Goal: Task Accomplishment & Management: Manage account settings

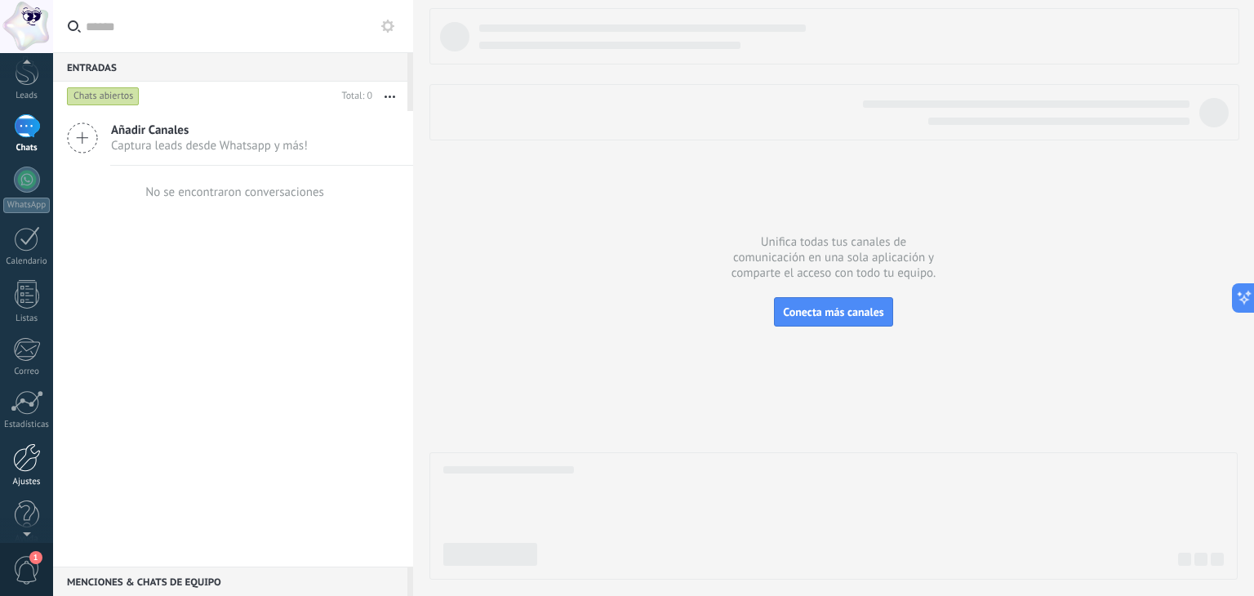
scroll to position [82, 0]
click at [36, 460] on div "Ajustes" at bounding box center [26, 465] width 47 height 11
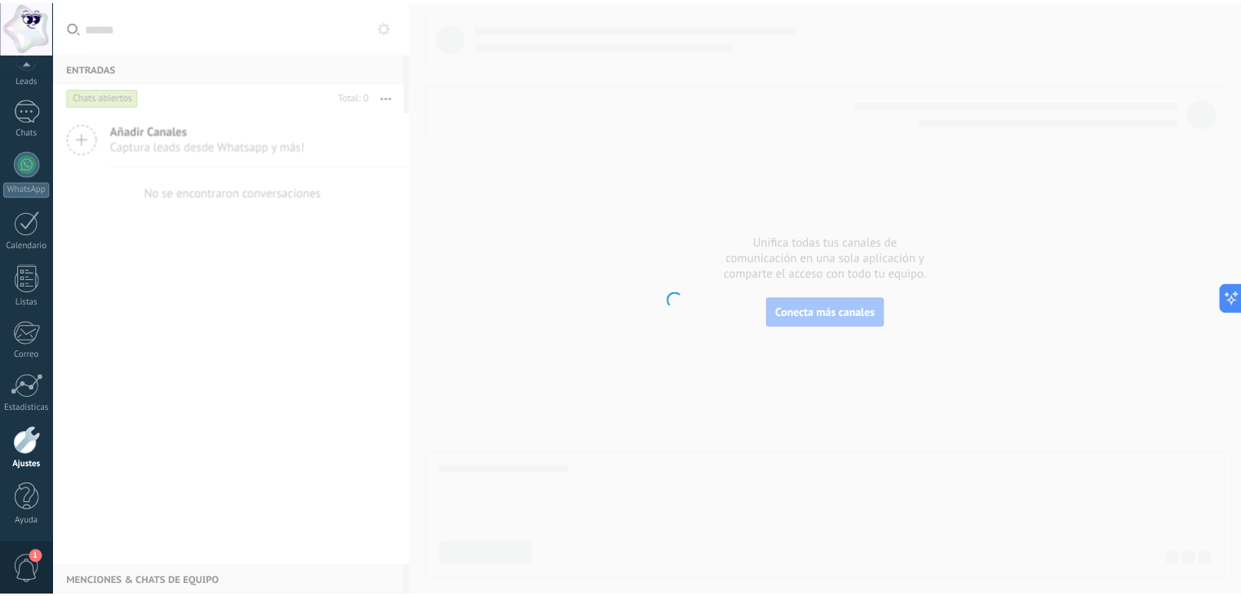
scroll to position [82, 0]
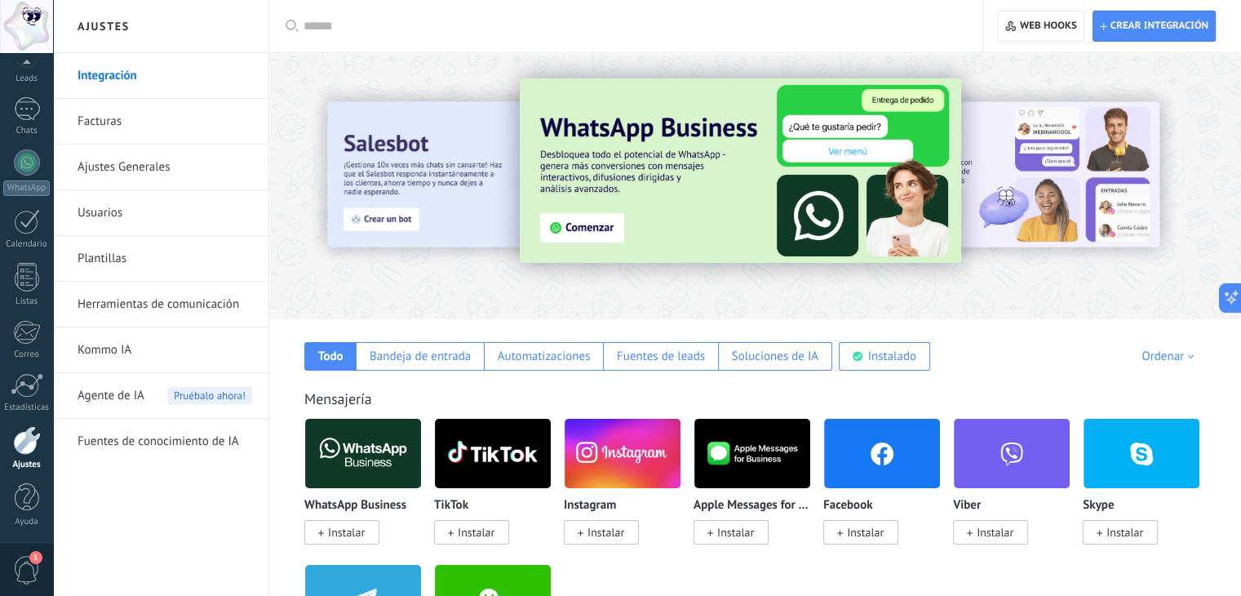
click at [131, 354] on link "Kommo IA" at bounding box center [165, 350] width 175 height 46
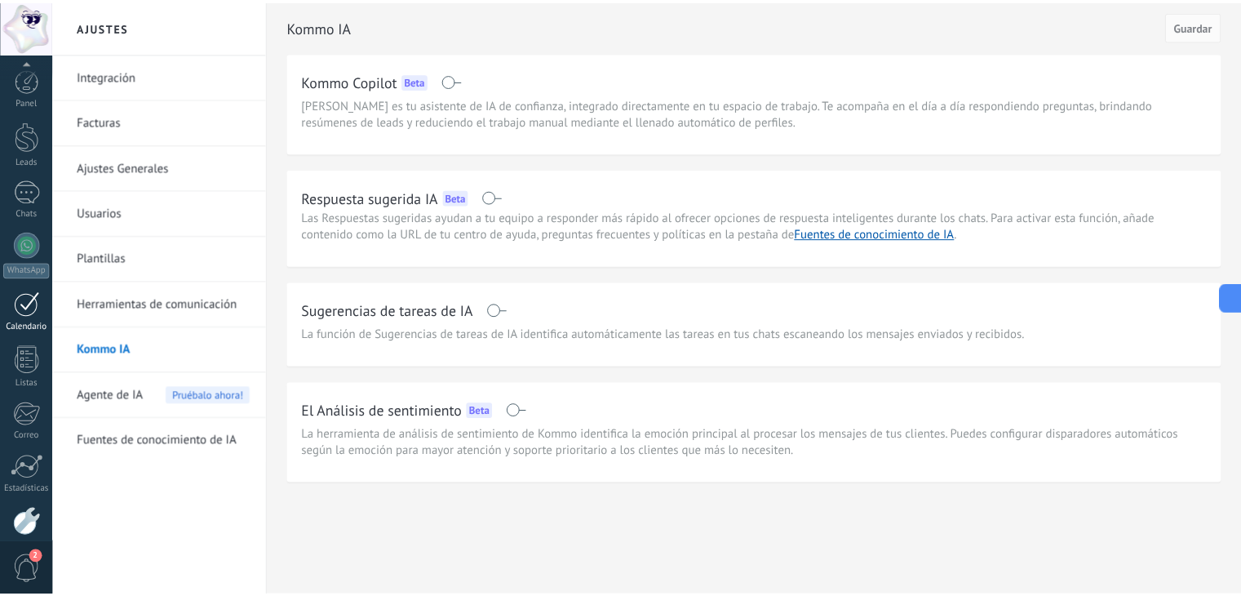
scroll to position [82, 0]
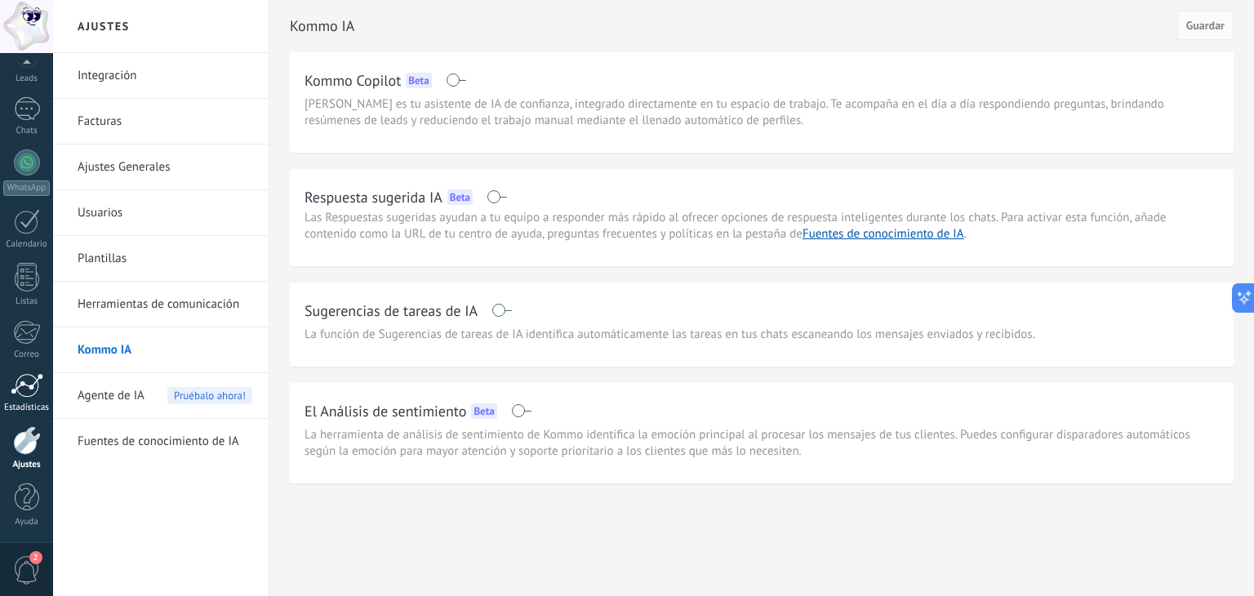
click at [31, 397] on link "Estadísticas" at bounding box center [26, 393] width 53 height 40
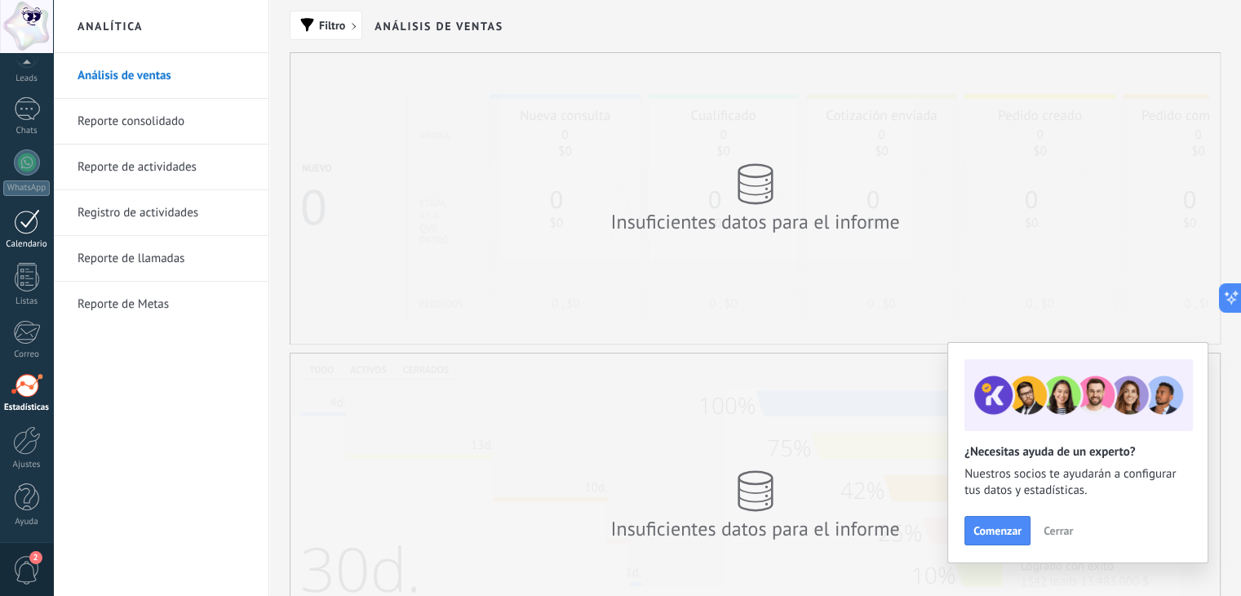
click at [29, 220] on div at bounding box center [27, 221] width 26 height 25
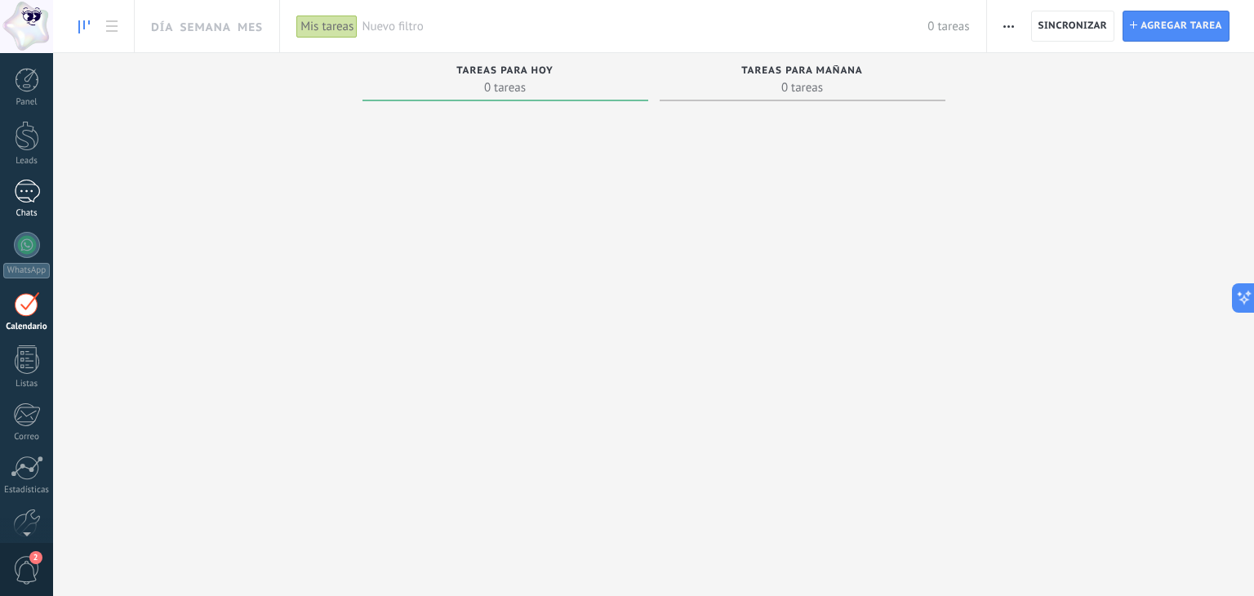
click at [27, 197] on div at bounding box center [27, 192] width 26 height 24
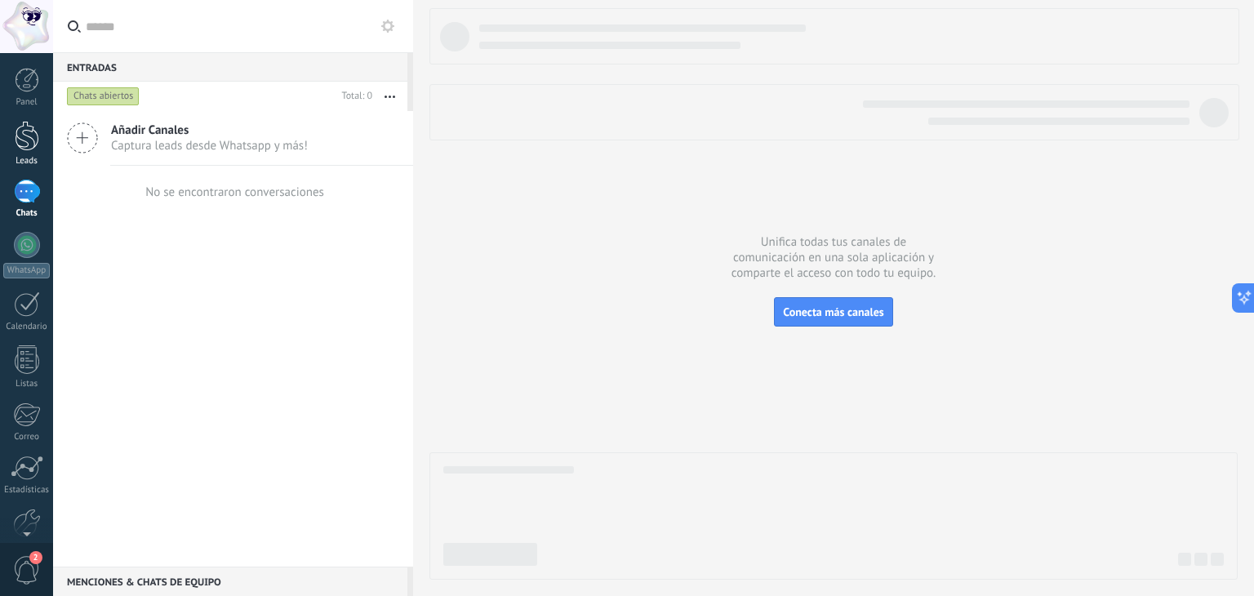
click at [25, 135] on div at bounding box center [27, 136] width 24 height 30
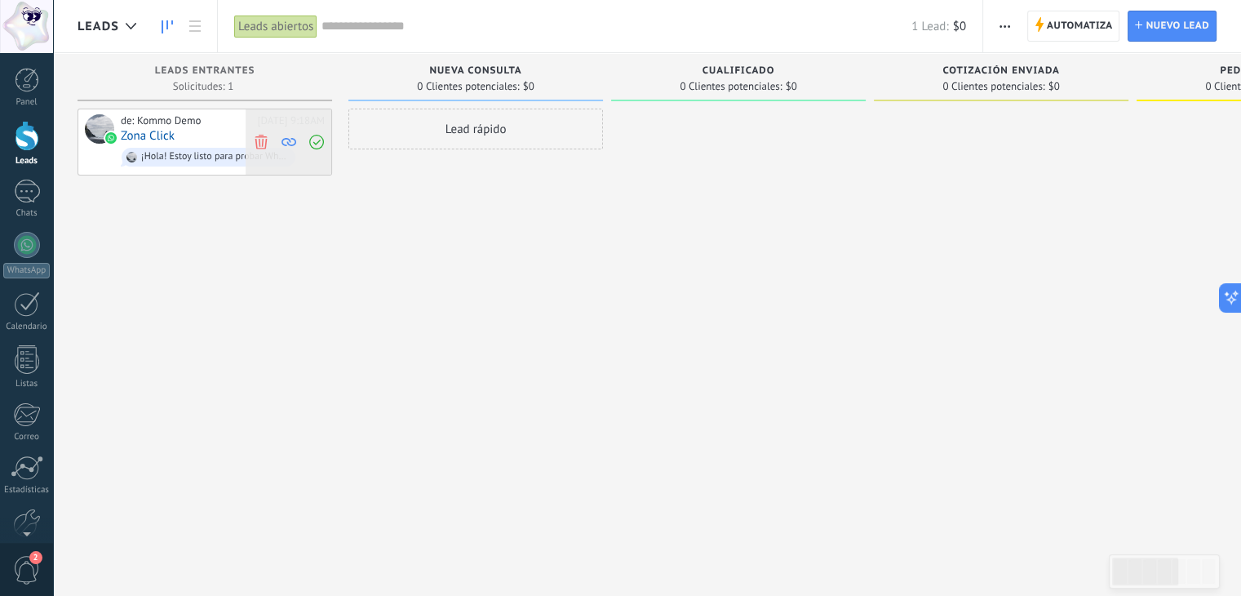
click at [266, 138] on use at bounding box center [261, 141] width 12 height 15
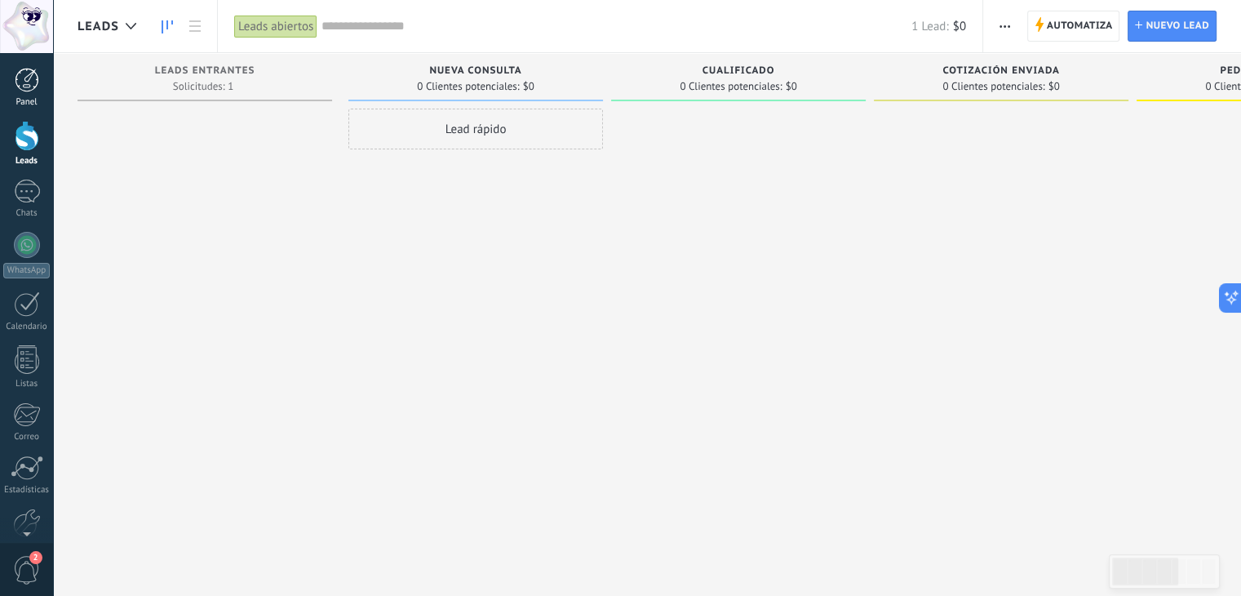
click at [35, 80] on div at bounding box center [27, 80] width 24 height 24
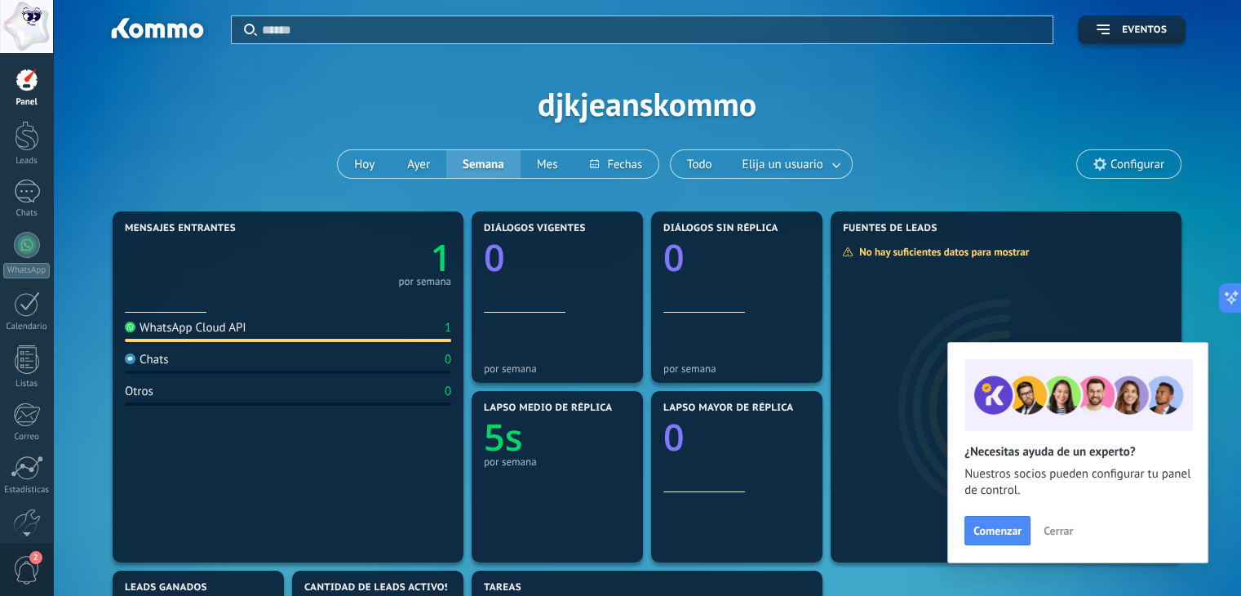
click at [1065, 530] on span "Cerrar" at bounding box center [1058, 530] width 29 height 11
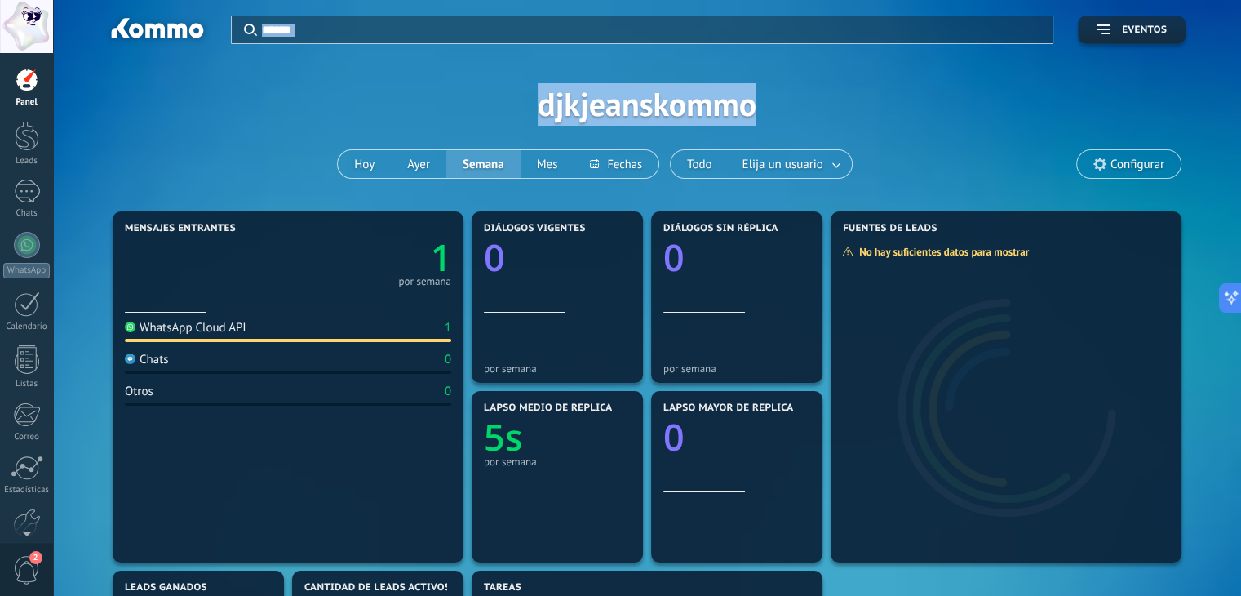
drag, startPoint x: 188, startPoint y: 45, endPoint x: 194, endPoint y: 67, distance: 23.0
click at [194, 67] on div "Aplicar Eventos djkjeanskommo Hoy Ayer Semana Mes Todo Elija un usuario Configu…" at bounding box center [647, 103] width 1139 height 207
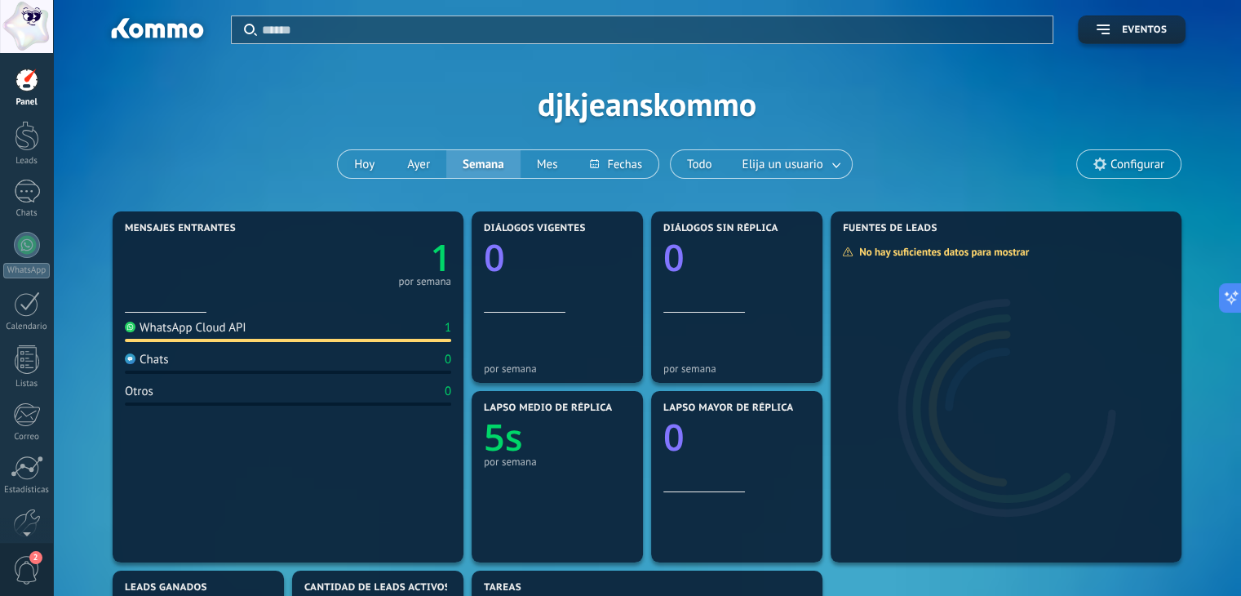
click at [477, 105] on div "Aplicar Eventos djkjeanskommo Hoy Ayer Semana Mes Todo Elija un usuario Configu…" at bounding box center [647, 103] width 1139 height 207
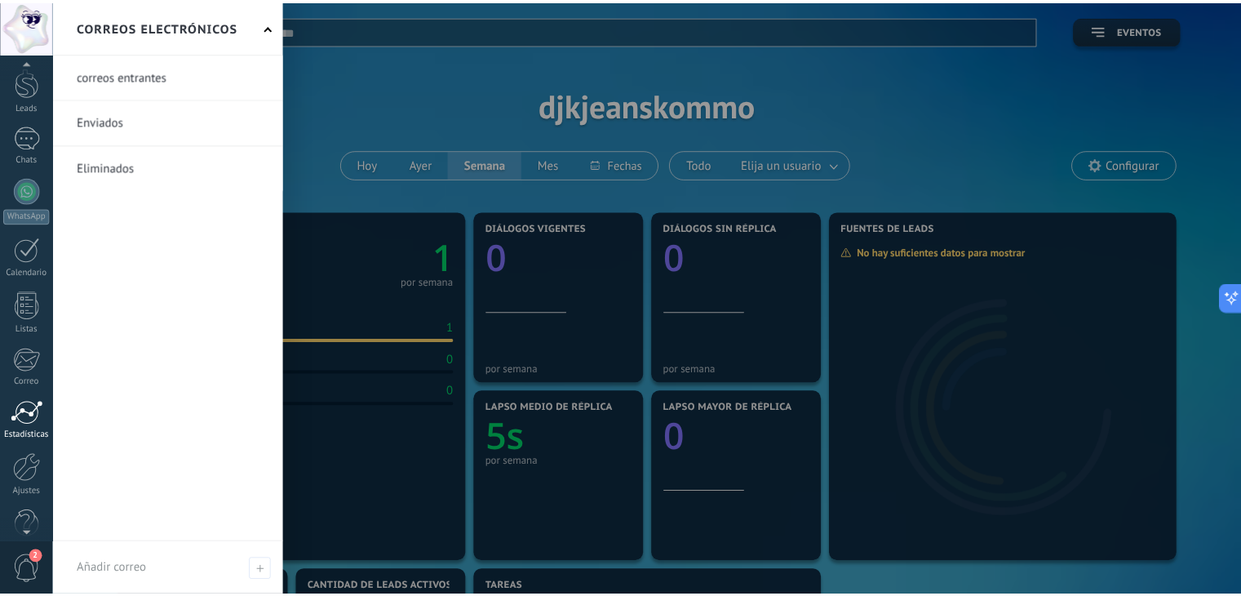
scroll to position [82, 0]
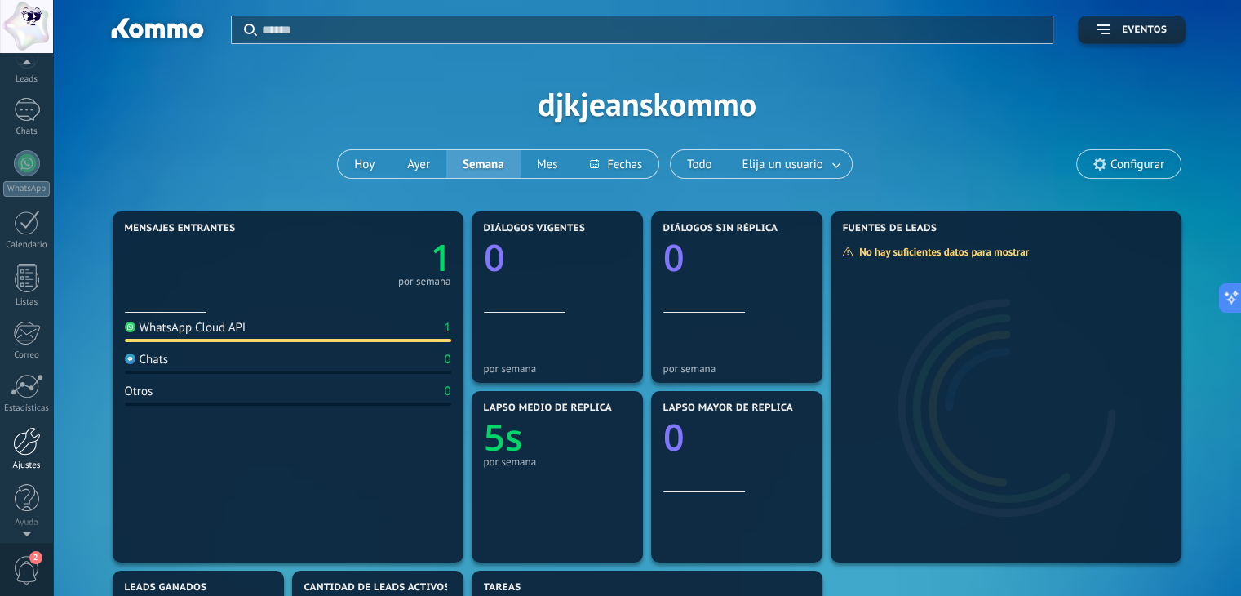
click at [29, 448] on div at bounding box center [27, 441] width 28 height 29
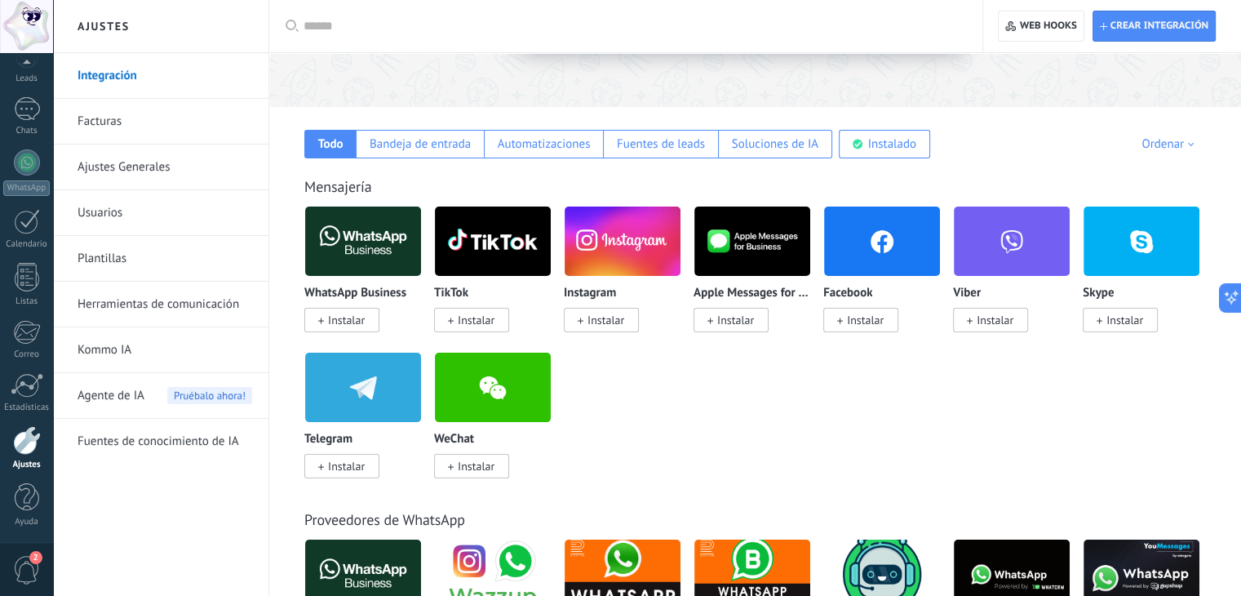
scroll to position [82, 0]
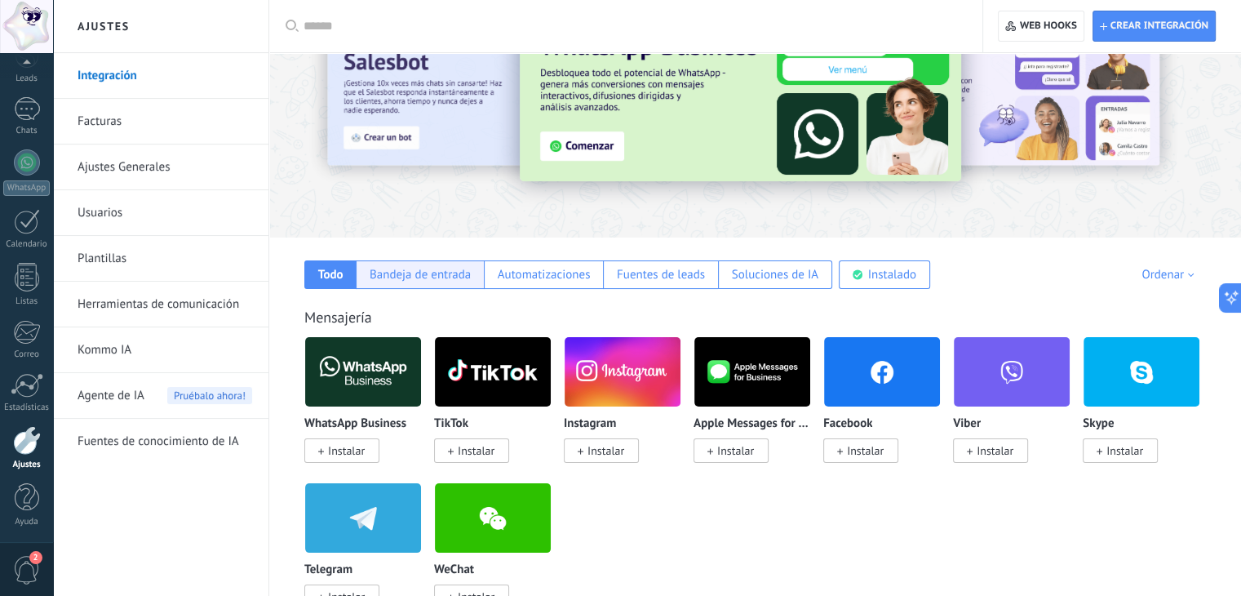
click at [460, 274] on div "Bandeja de entrada" at bounding box center [420, 275] width 101 height 16
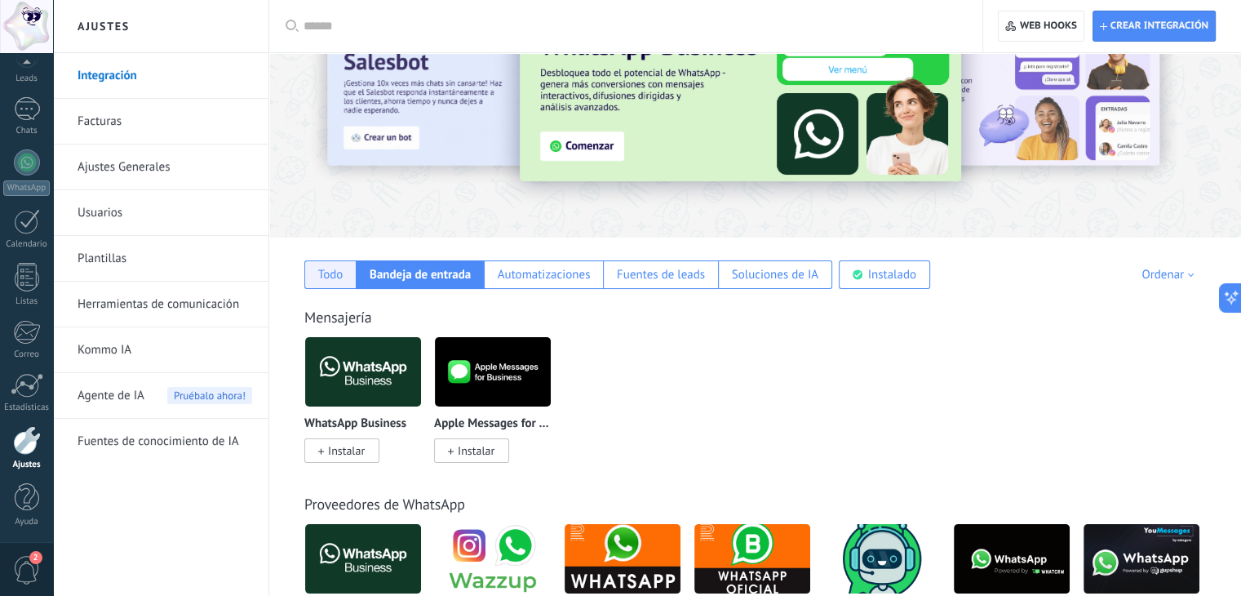
click at [326, 280] on div "Todo" at bounding box center [330, 275] width 25 height 16
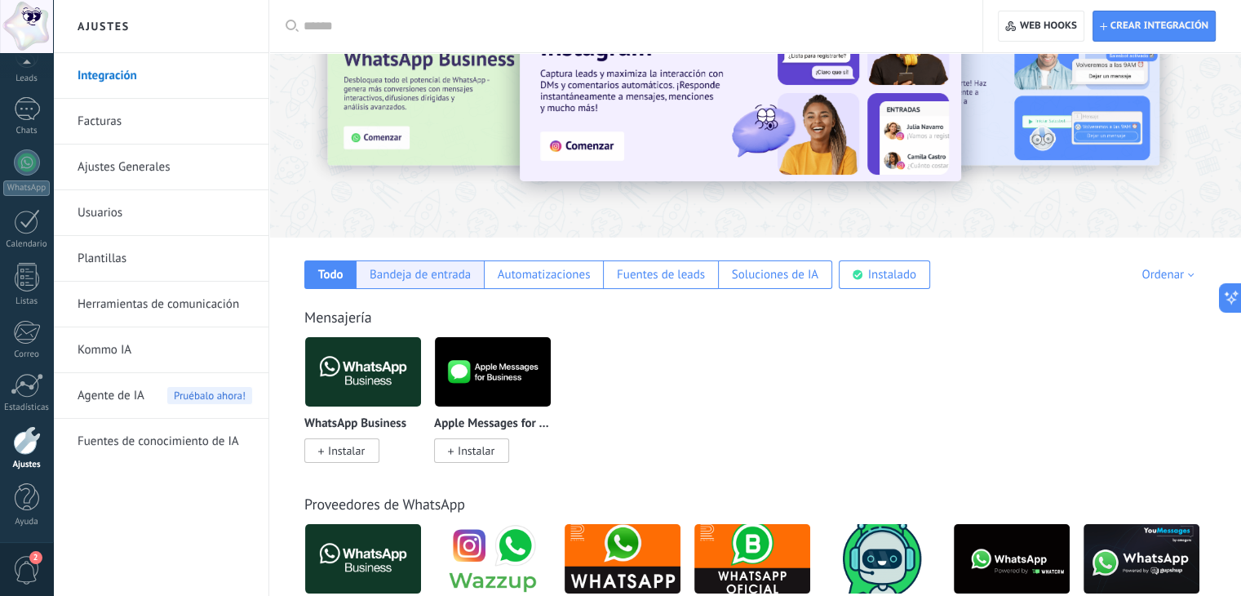
click at [400, 273] on div "Bandeja de entrada" at bounding box center [420, 275] width 101 height 16
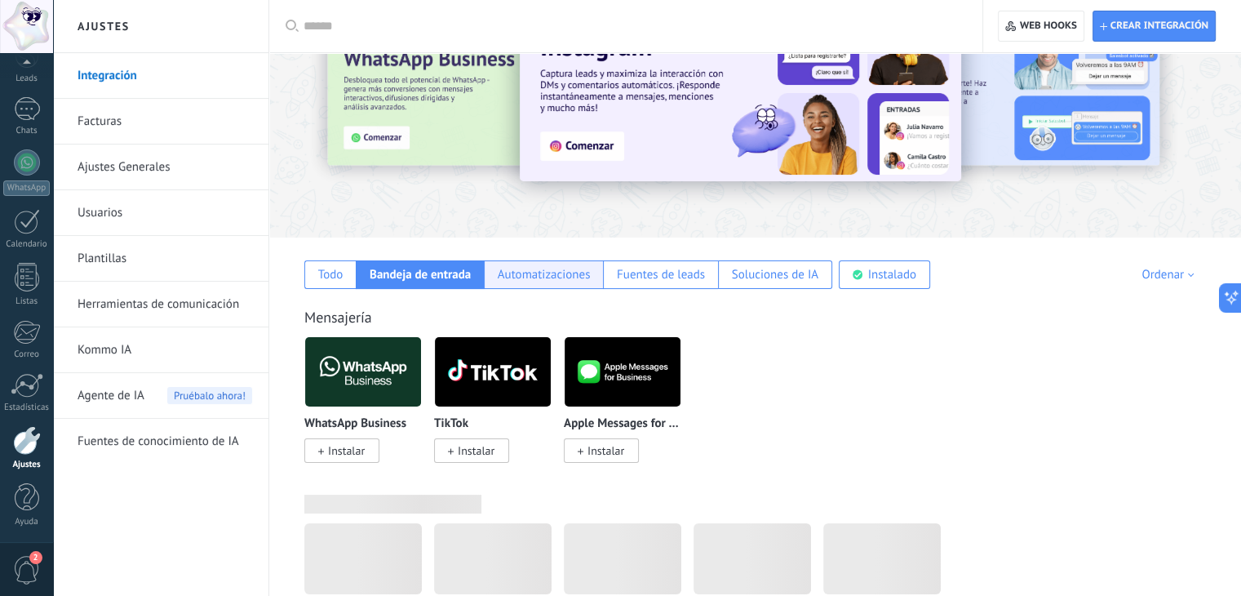
click at [522, 273] on div "Automatizaciones" at bounding box center [544, 275] width 93 height 16
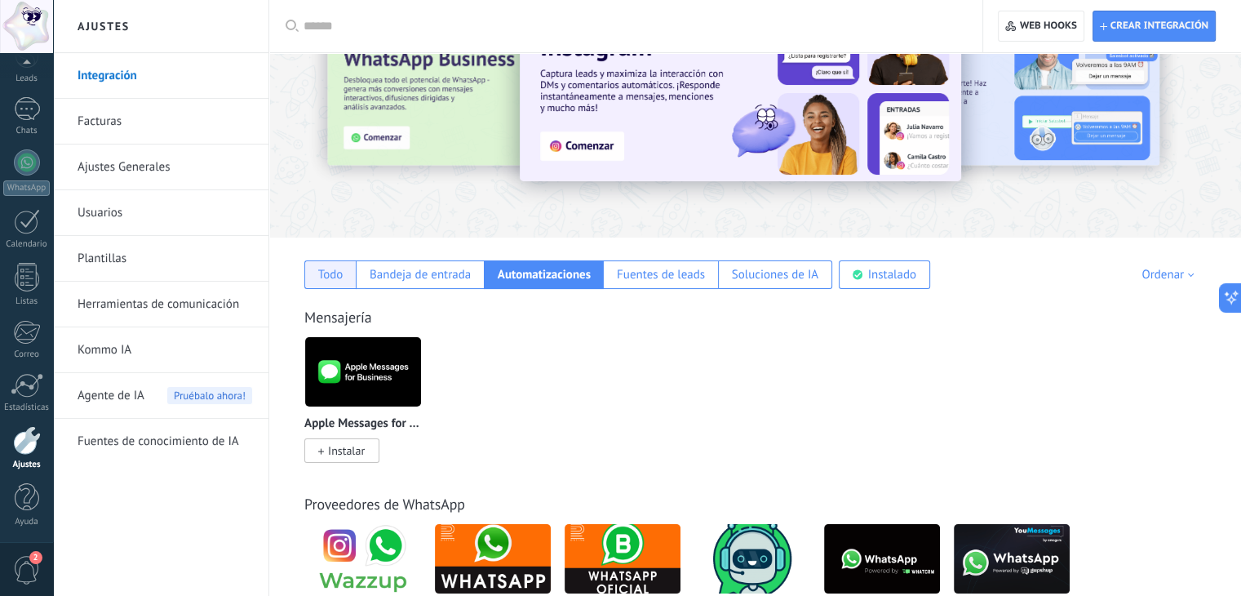
click at [333, 282] on div "Todo" at bounding box center [330, 275] width 25 height 16
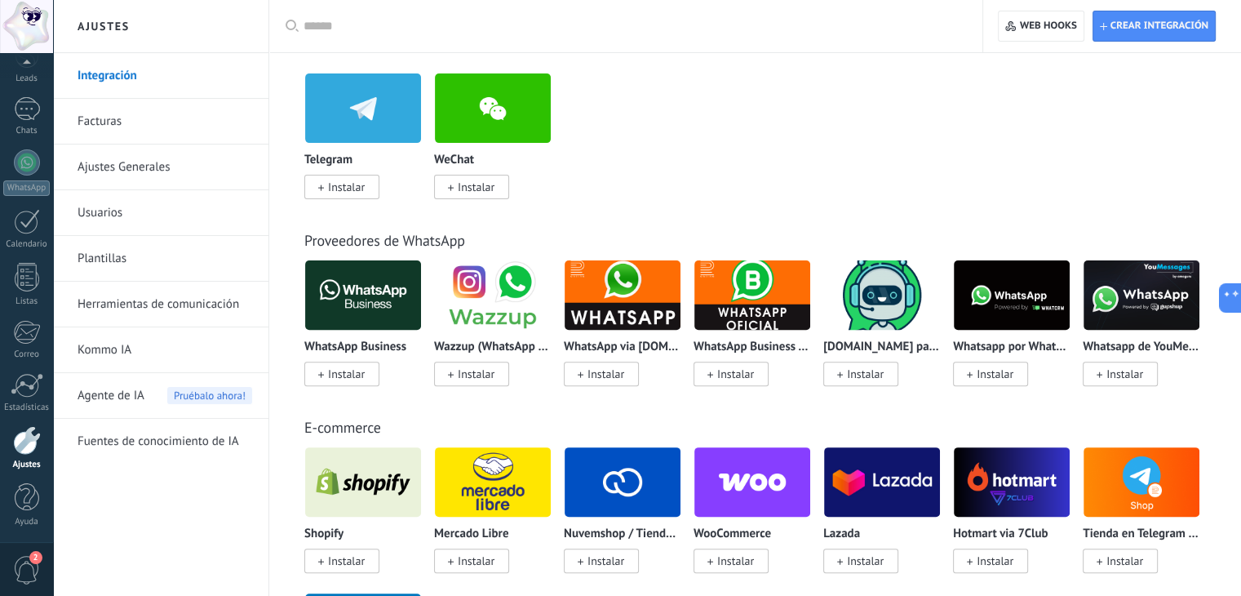
scroll to position [0, 0]
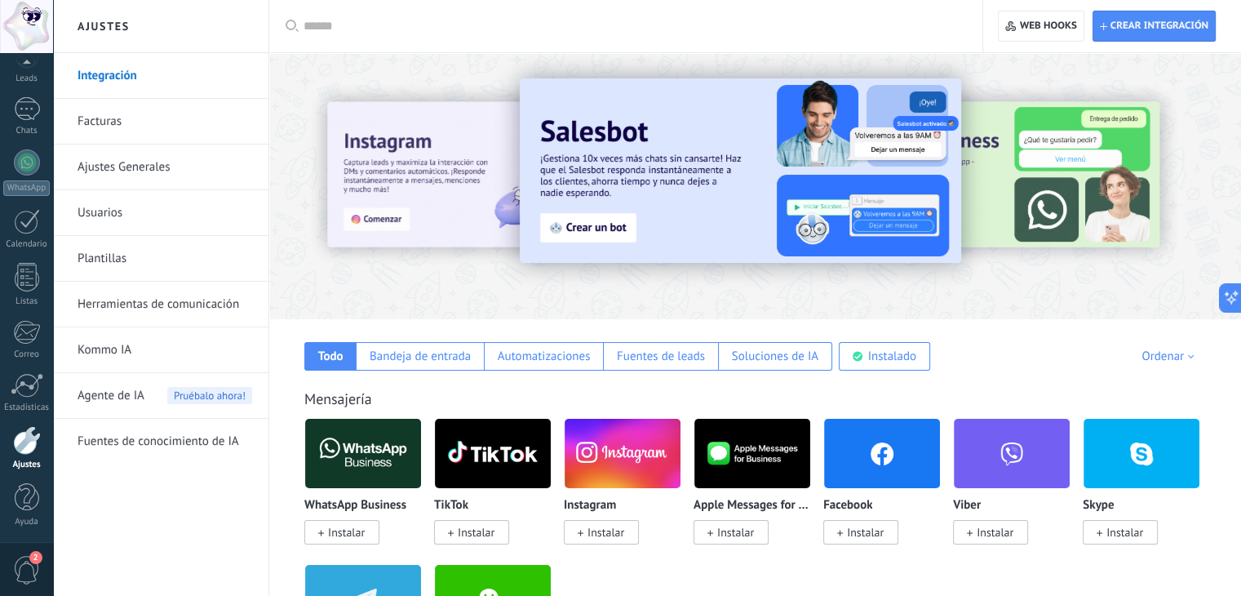
click at [144, 250] on link "Plantillas" at bounding box center [165, 259] width 175 height 46
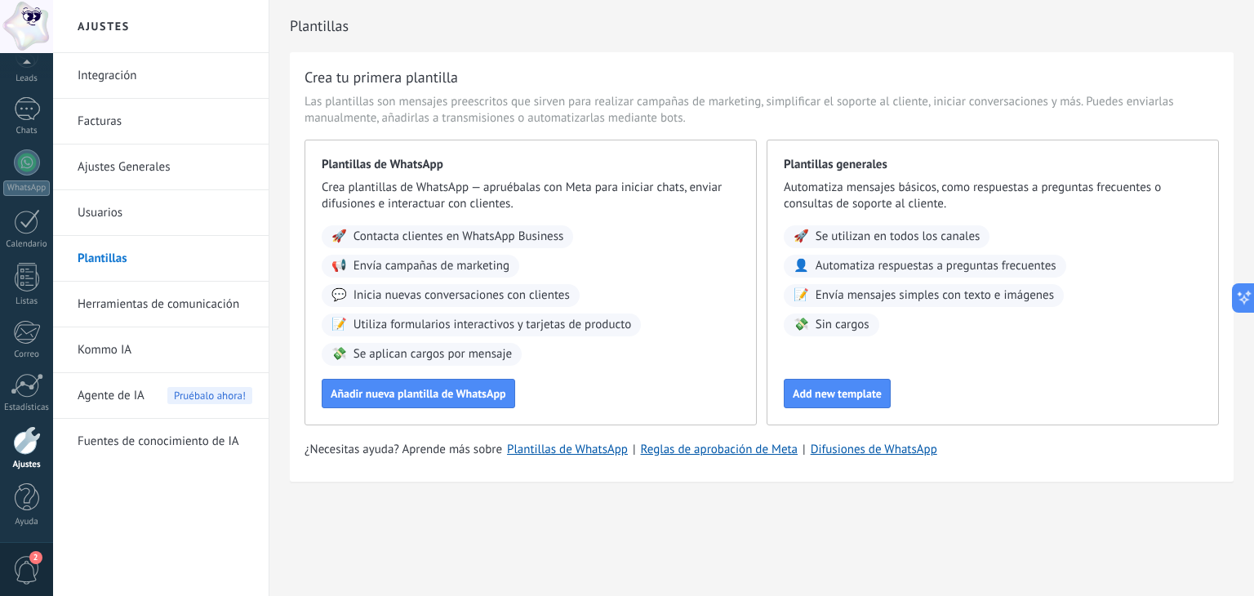
click at [171, 304] on link "Herramientas de comunicación" at bounding box center [165, 305] width 175 height 46
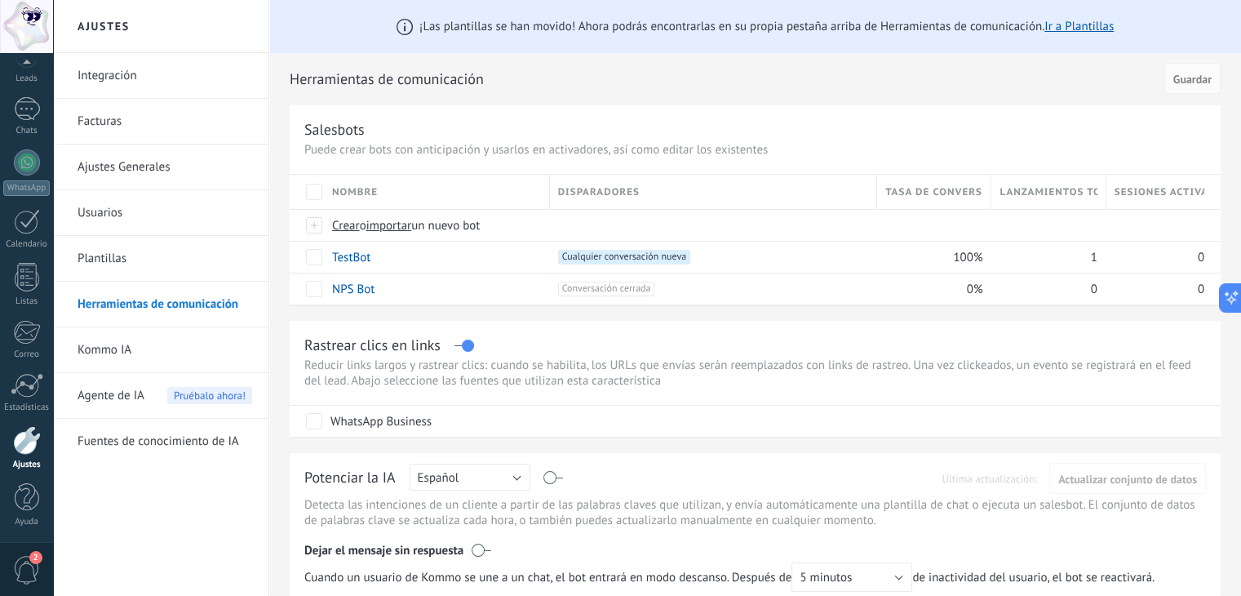
click at [175, 265] on link "Plantillas" at bounding box center [165, 259] width 175 height 46
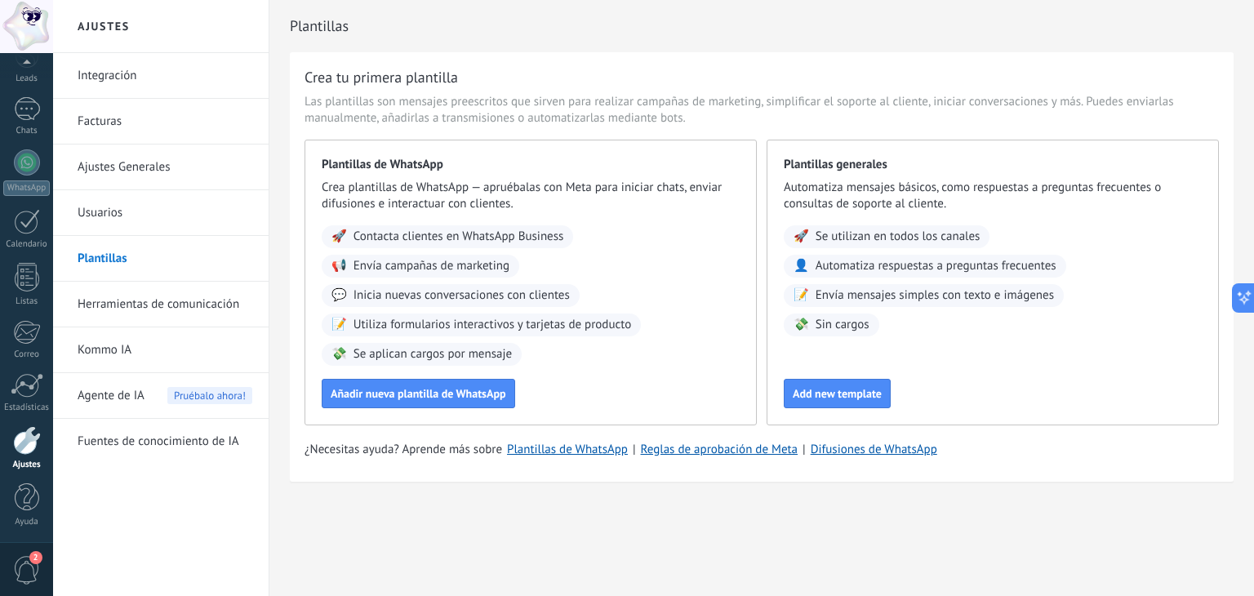
click at [174, 199] on link "Usuarios" at bounding box center [165, 213] width 175 height 46
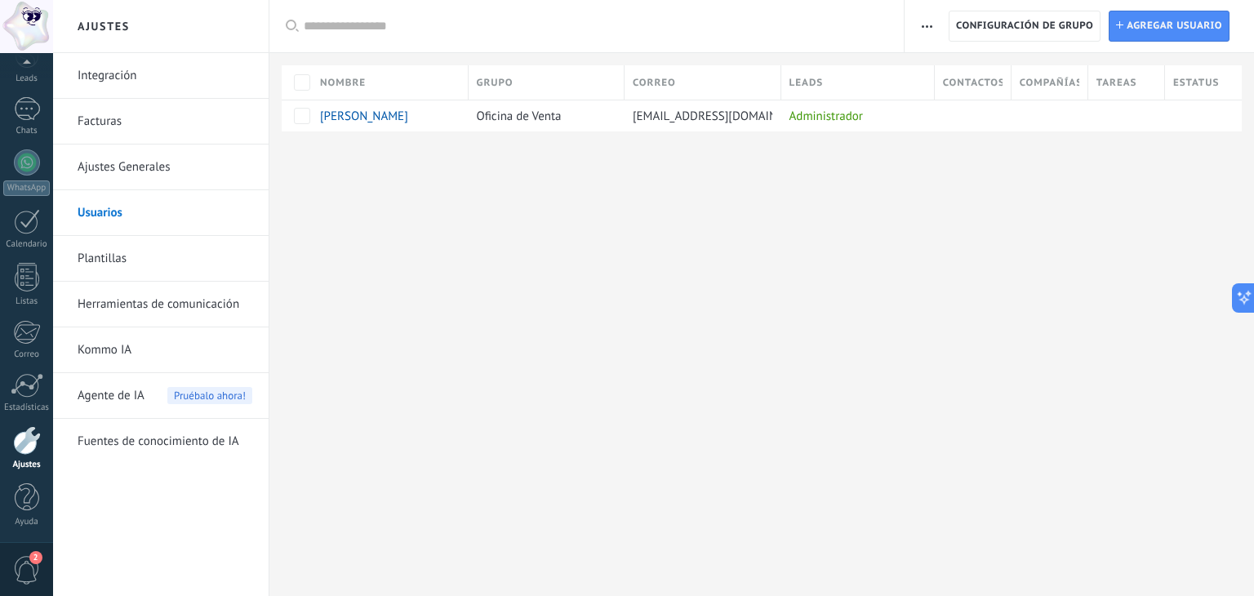
click at [174, 169] on link "Ajustes Generales" at bounding box center [165, 167] width 175 height 46
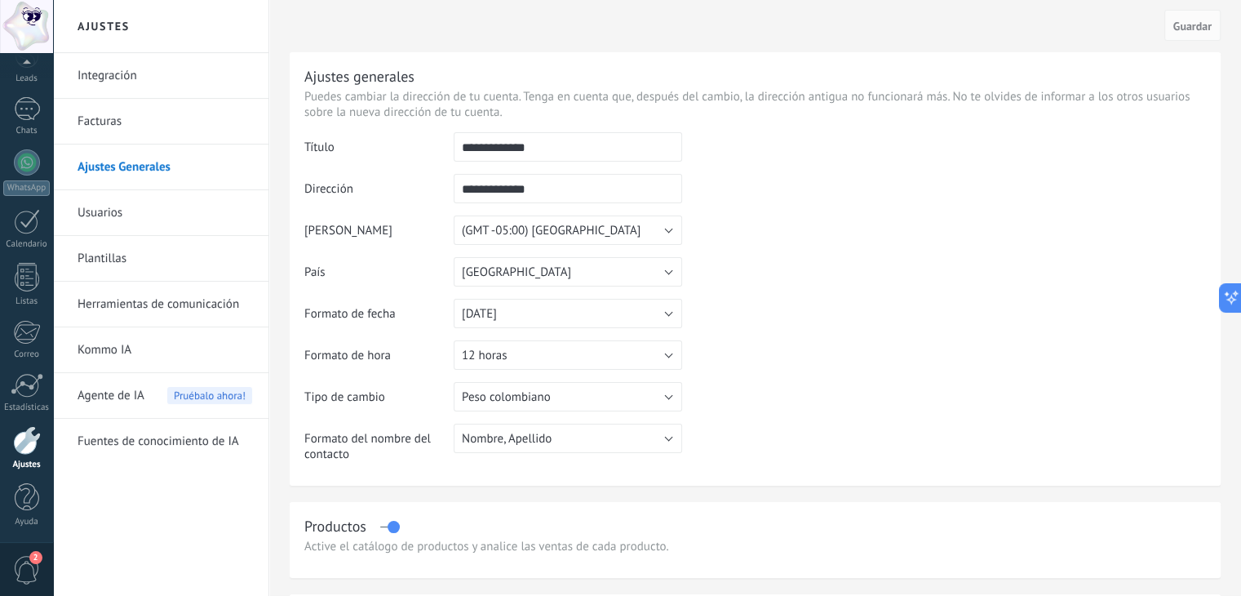
click at [177, 125] on link "Facturas" at bounding box center [165, 122] width 175 height 46
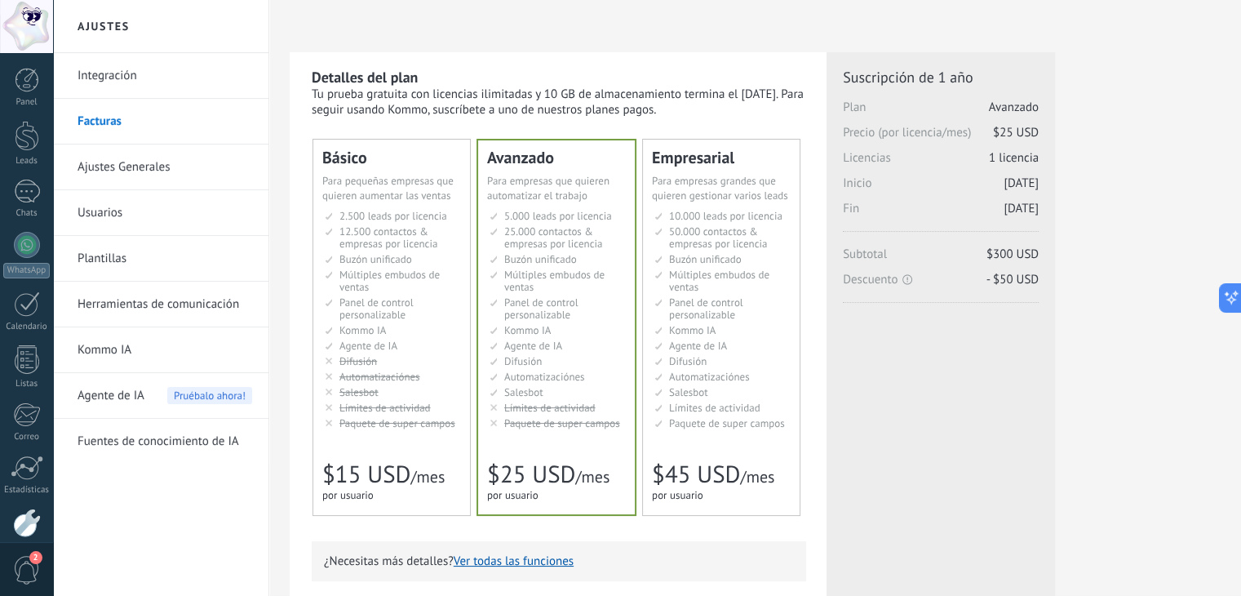
click at [157, 82] on link "Integración" at bounding box center [165, 76] width 175 height 46
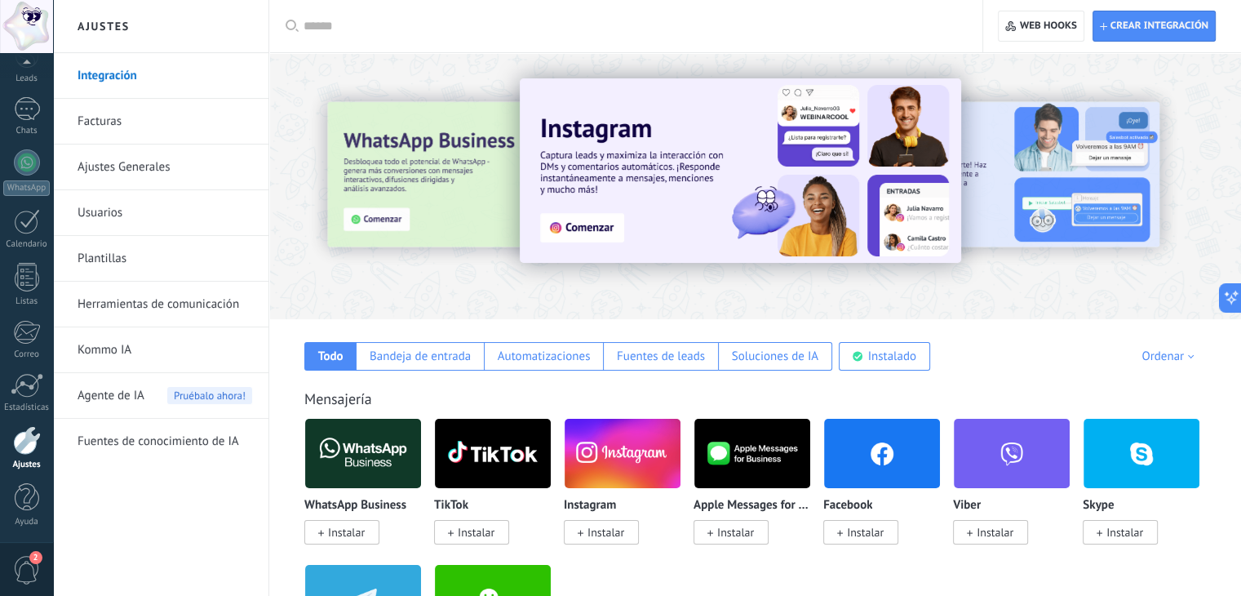
click at [114, 124] on link "Facturas" at bounding box center [165, 122] width 175 height 46
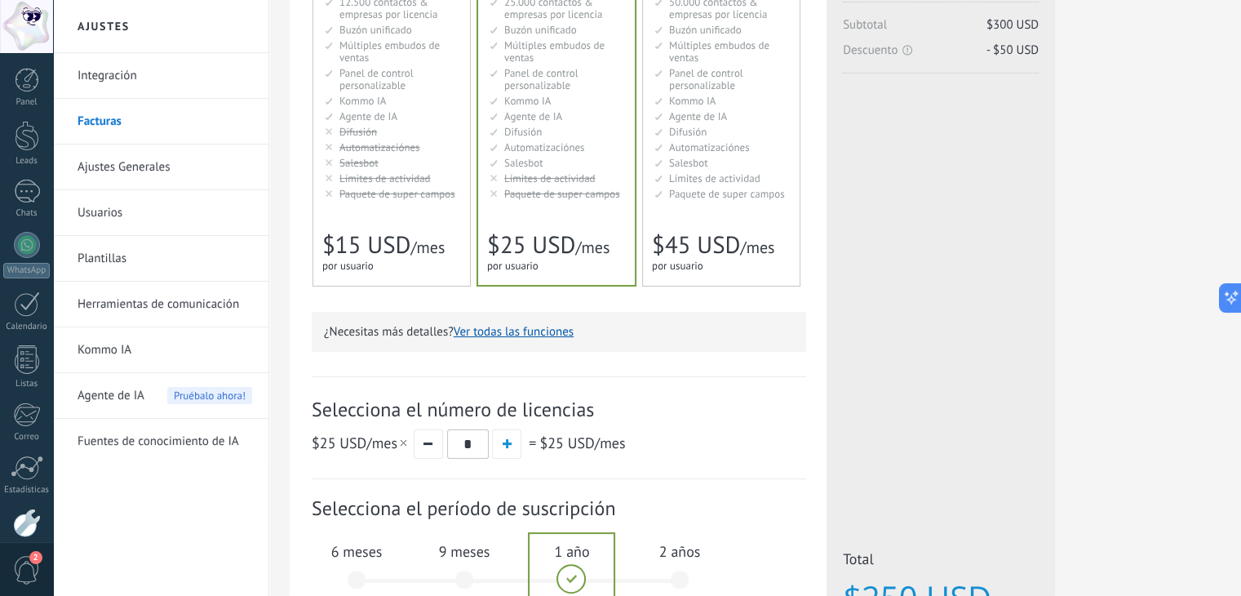
scroll to position [408, 0]
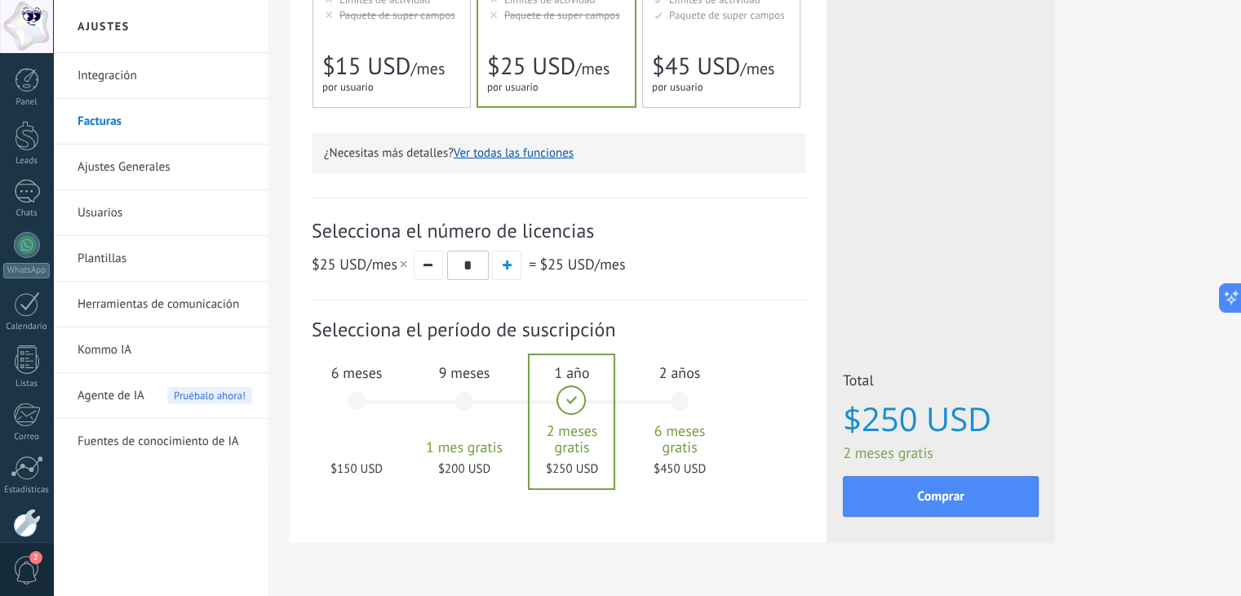
click at [361, 408] on div "6 meses $150 USD" at bounding box center [357, 408] width 88 height 115
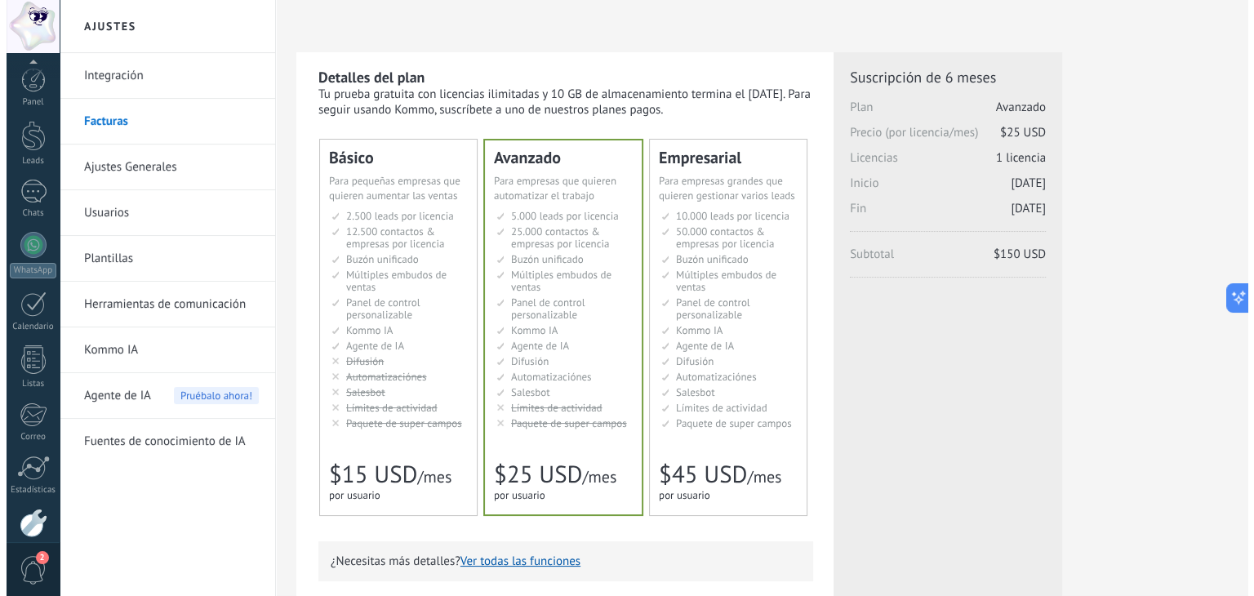
scroll to position [82, 0]
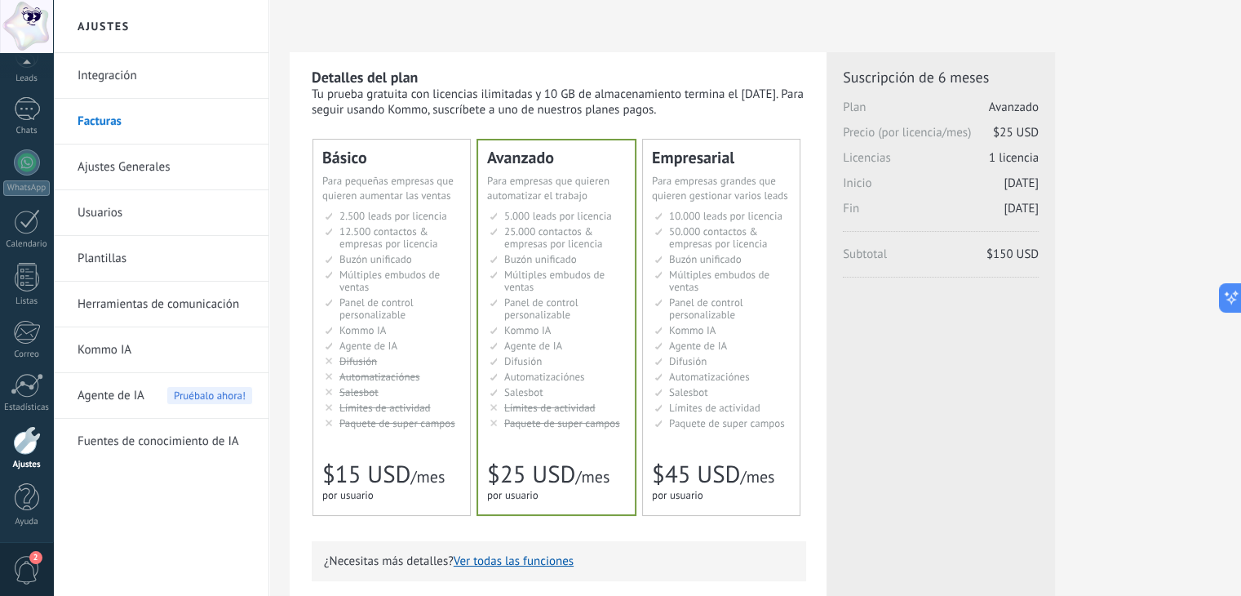
click at [119, 348] on link "Kommo IA" at bounding box center [165, 350] width 175 height 46
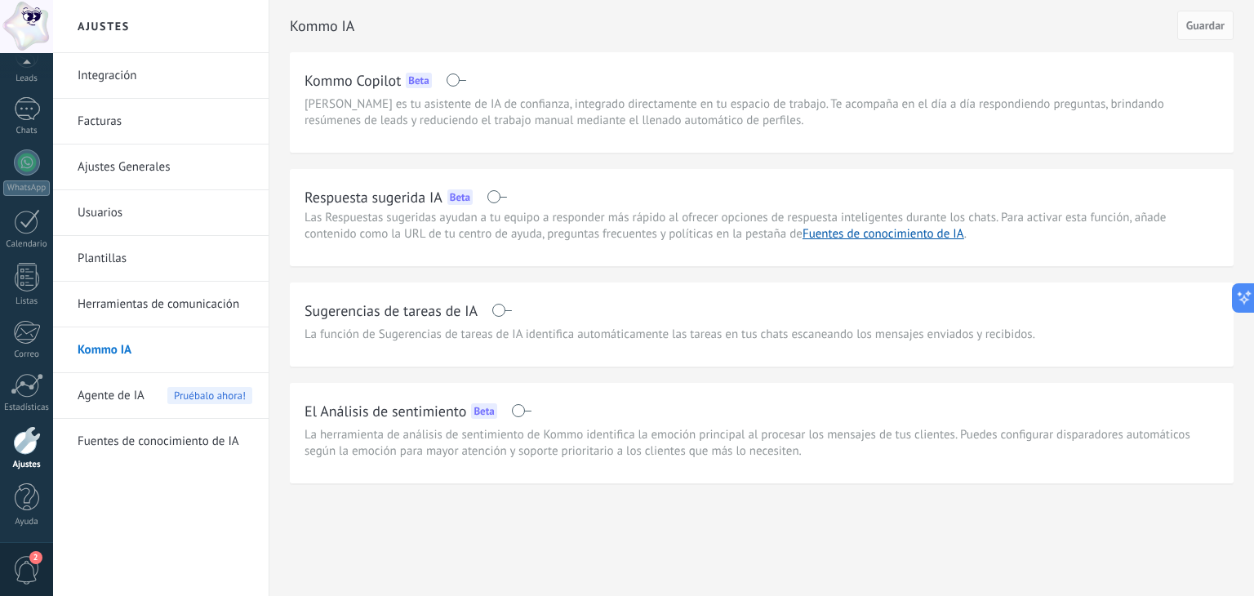
click at [106, 395] on span "Agente de IA" at bounding box center [111, 396] width 67 height 46
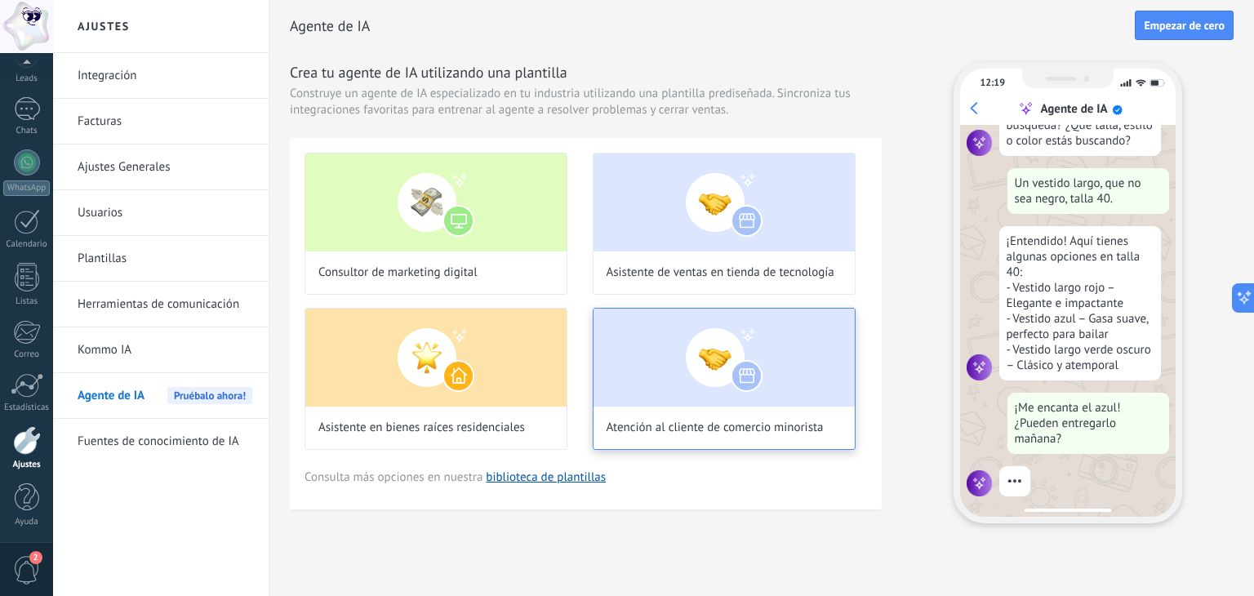
scroll to position [169, 0]
click at [204, 441] on link "Fuentes de conocimiento de IA" at bounding box center [165, 442] width 175 height 46
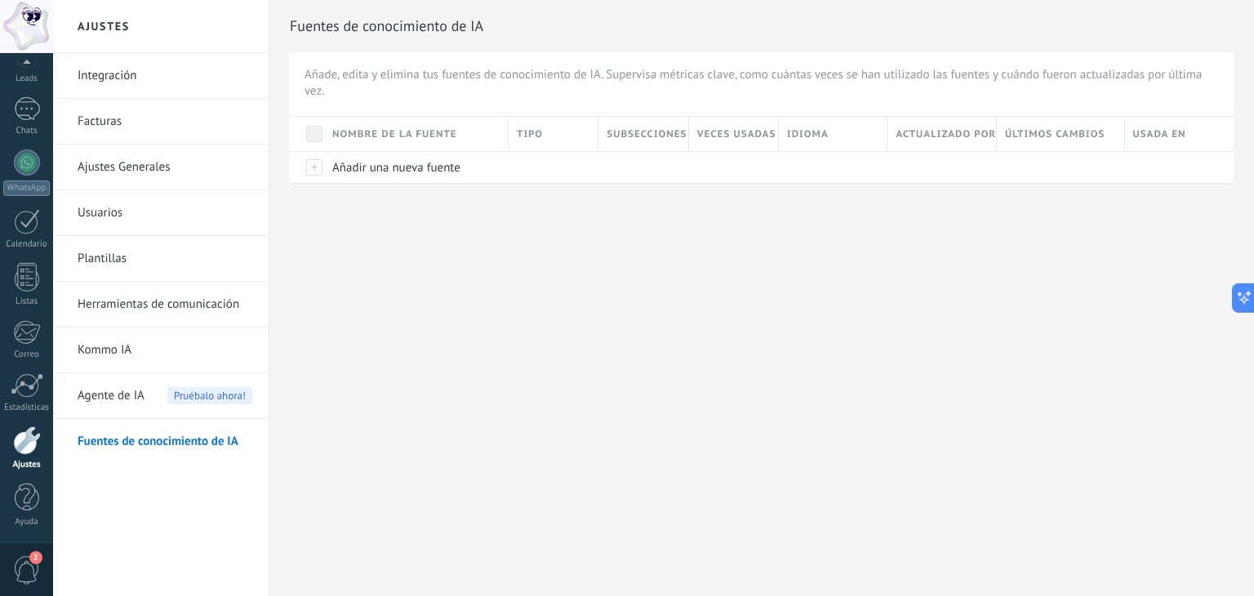
click at [148, 79] on link "Integración" at bounding box center [165, 76] width 175 height 46
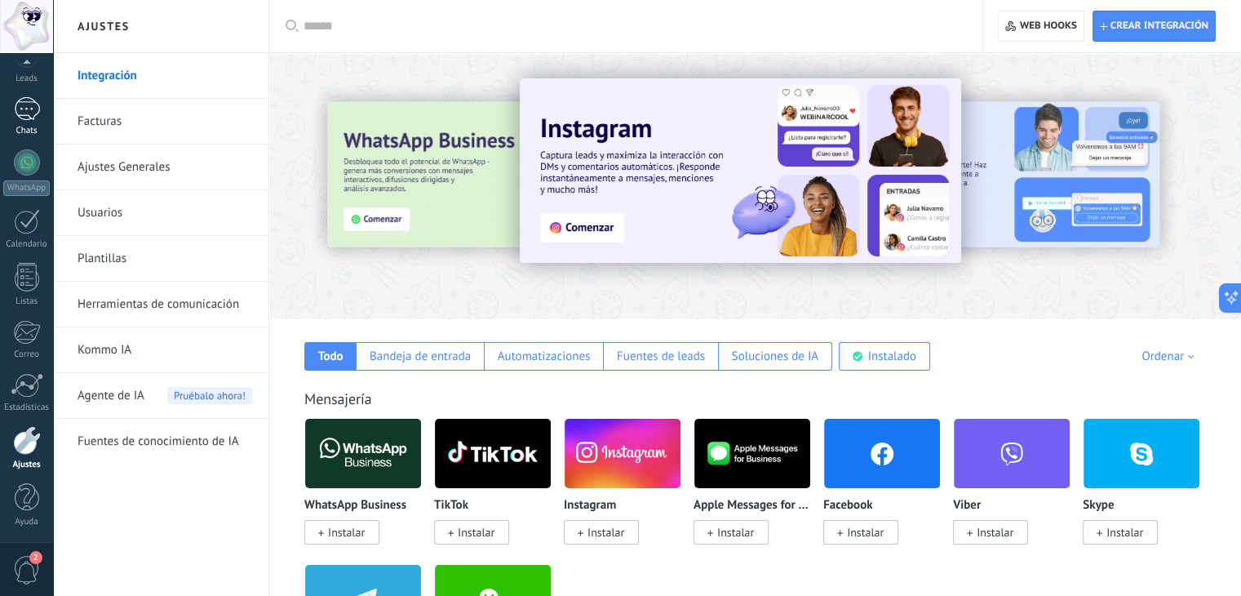
click at [36, 101] on div at bounding box center [27, 109] width 26 height 24
